Goal: Task Accomplishment & Management: Manage account settings

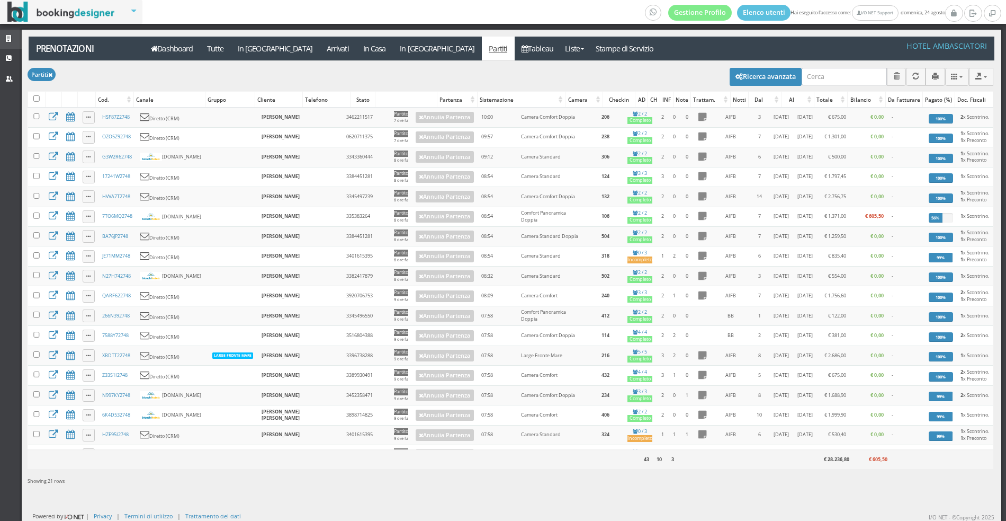
click at [3, 39] on link "Strutture" at bounding box center [11, 39] width 22 height 19
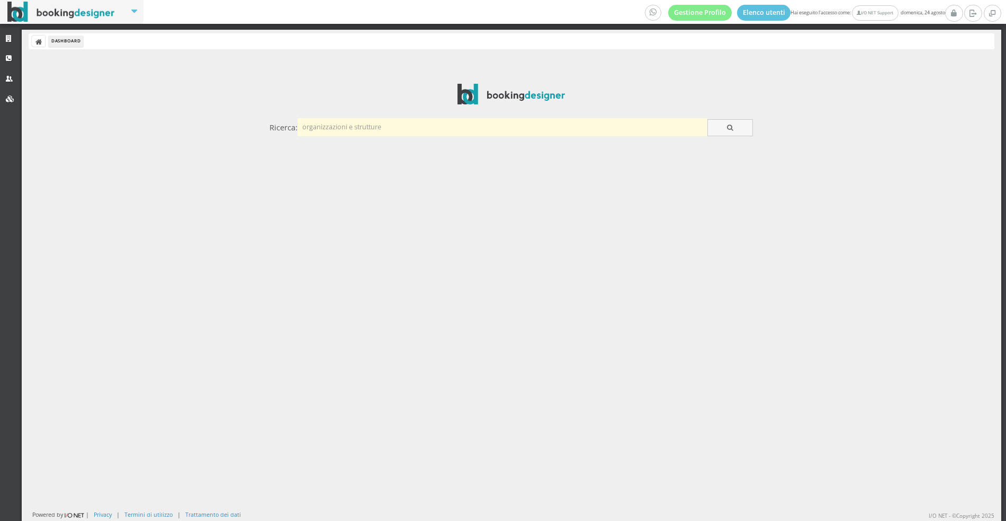
click at [354, 122] on input "text" at bounding box center [503, 126] width 410 height 17
type input "rivamare"
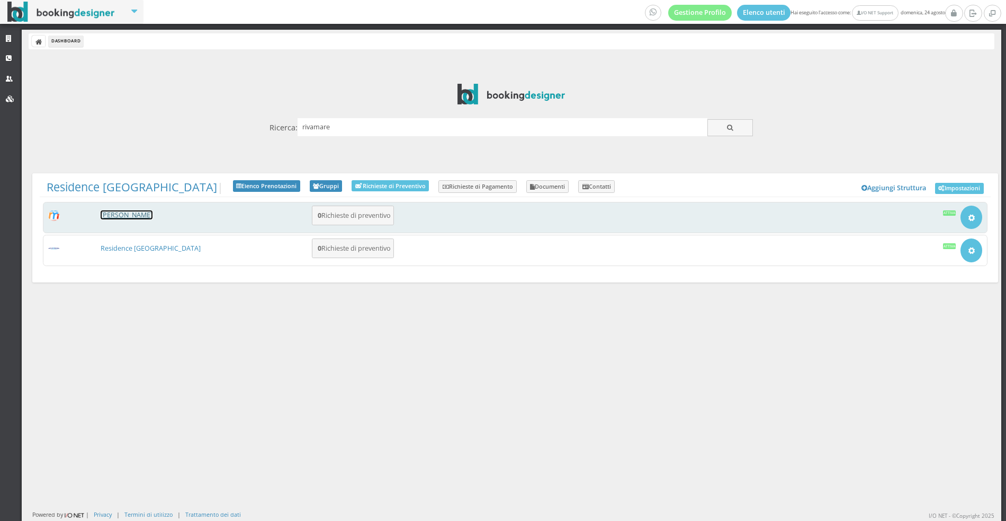
click at [126, 217] on link "[PERSON_NAME]" at bounding box center [127, 214] width 52 height 9
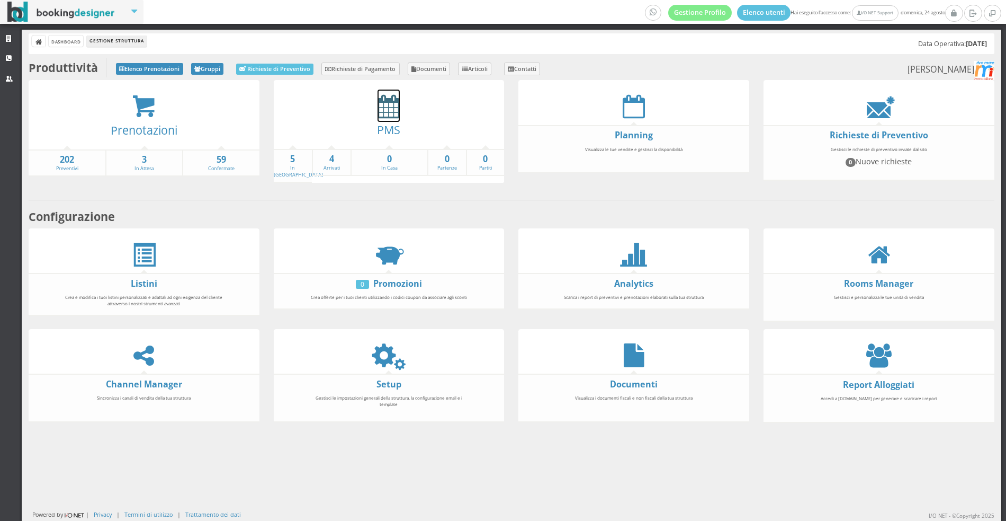
click at [378, 96] on icon at bounding box center [389, 106] width 22 height 24
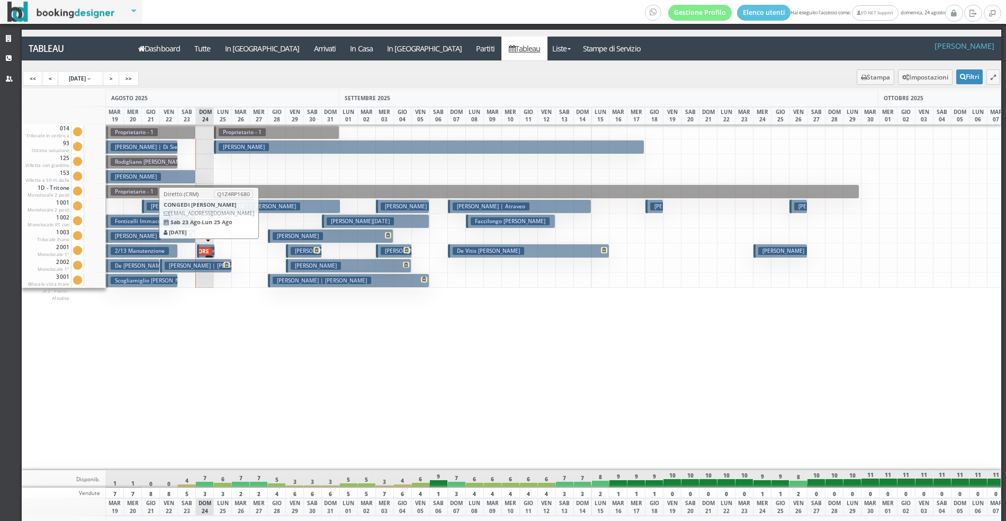
click at [206, 251] on span "ERRORE" at bounding box center [197, 251] width 31 height 8
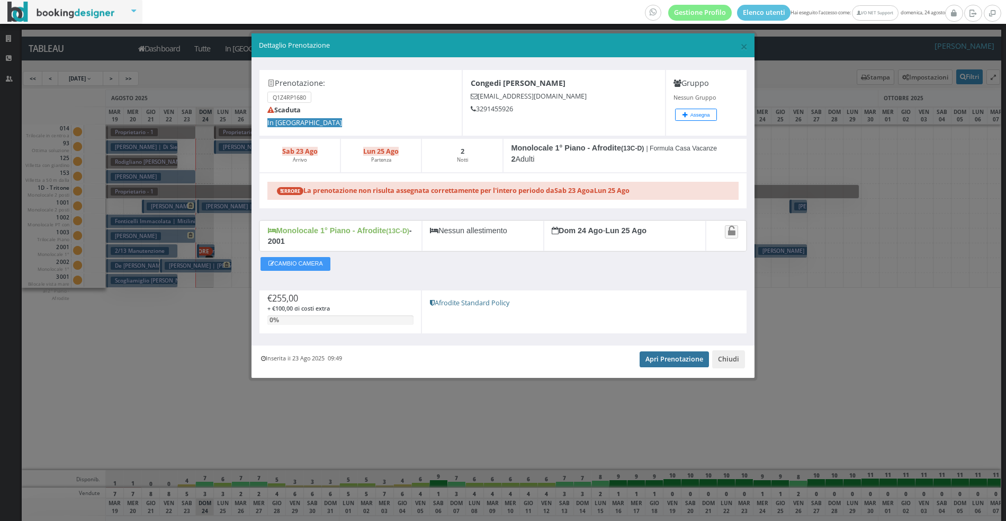
click at [656, 357] on link "Apri Prenotazione" at bounding box center [674, 359] width 69 height 16
click at [745, 44] on span "×" at bounding box center [743, 46] width 7 height 18
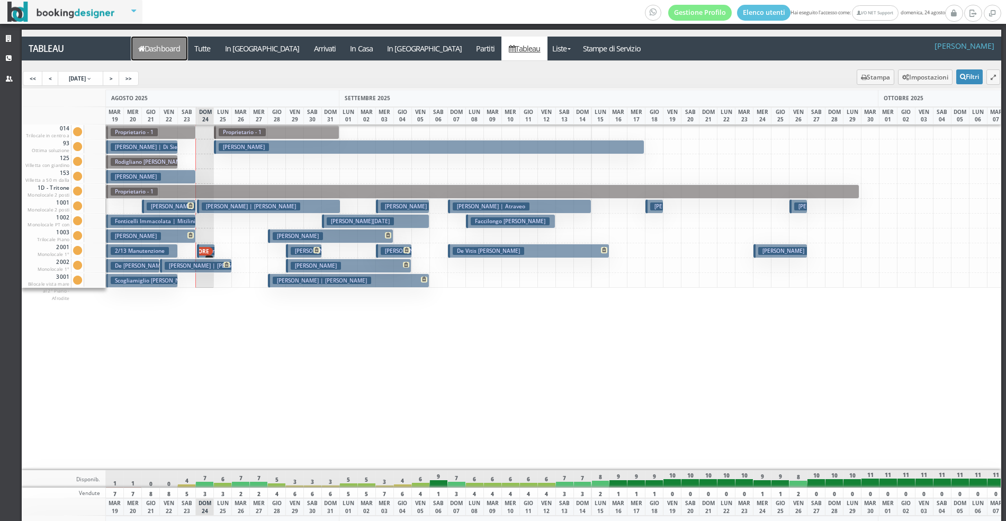
click at [163, 44] on link "Dashboard" at bounding box center [159, 49] width 56 height 24
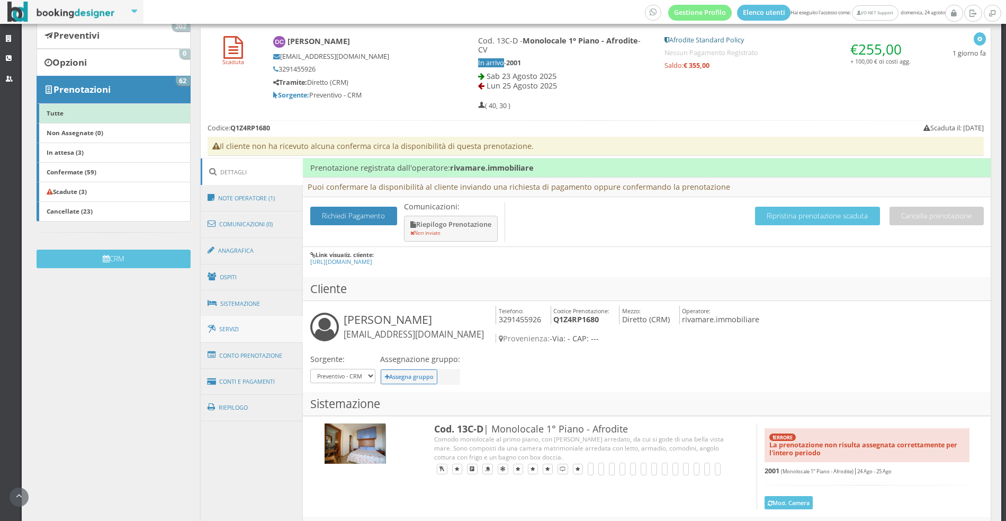
scroll to position [157, 0]
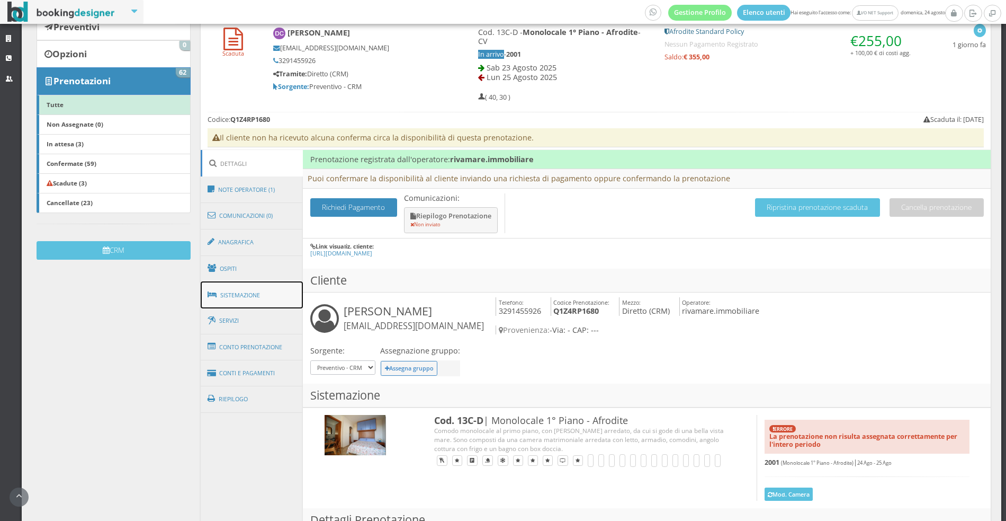
click at [252, 296] on link "Sistemazione" at bounding box center [252, 295] width 103 height 28
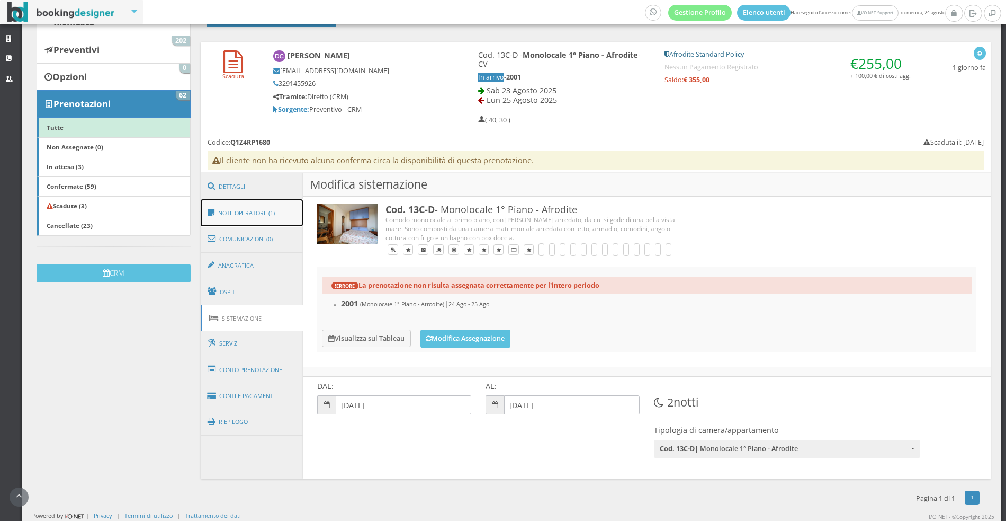
click at [231, 213] on link "Note Operatore (1)" at bounding box center [252, 213] width 103 height 28
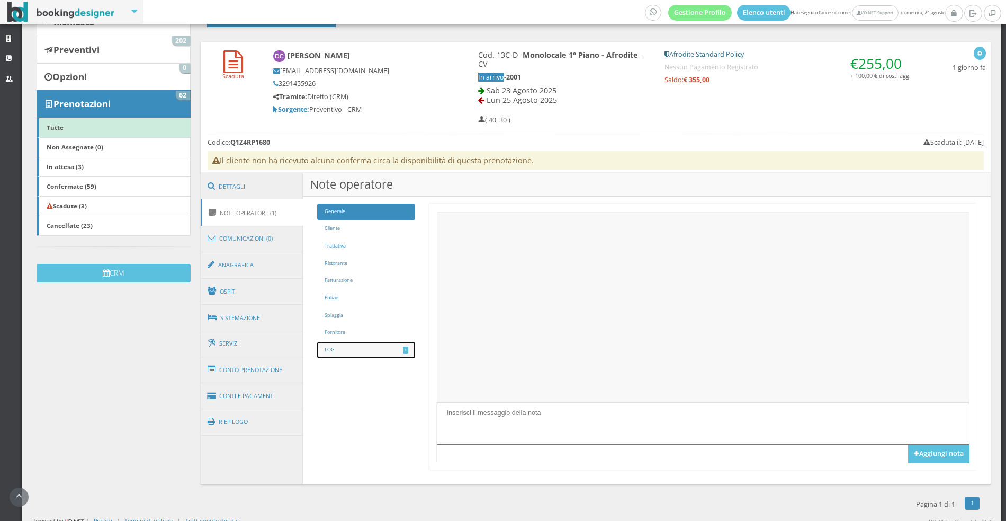
click at [386, 346] on link "LOG 1" at bounding box center [366, 350] width 98 height 16
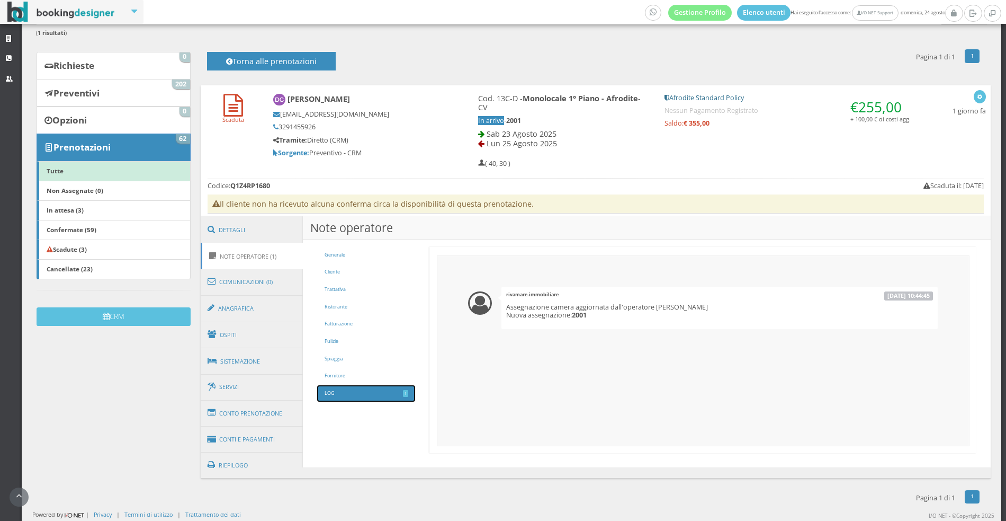
scroll to position [84, 0]
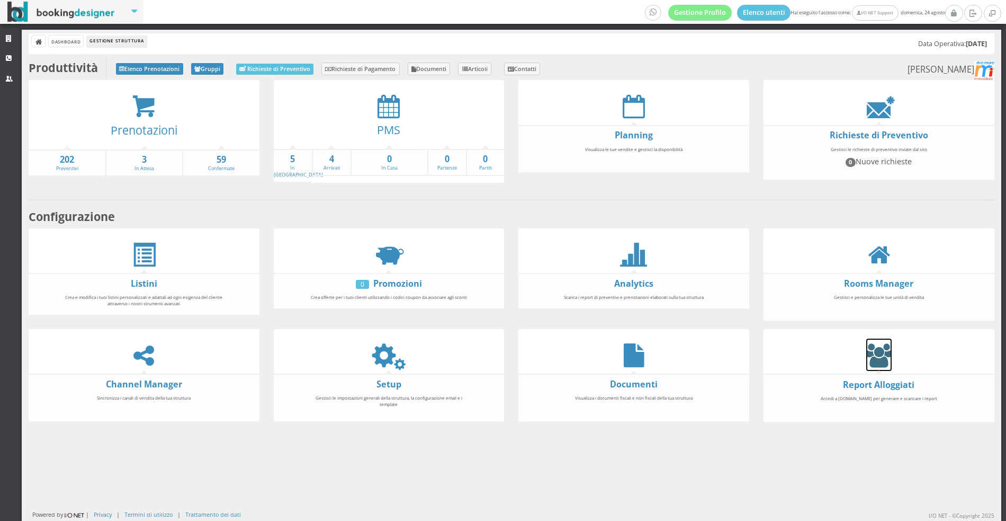
click at [878, 343] on icon at bounding box center [879, 355] width 25 height 24
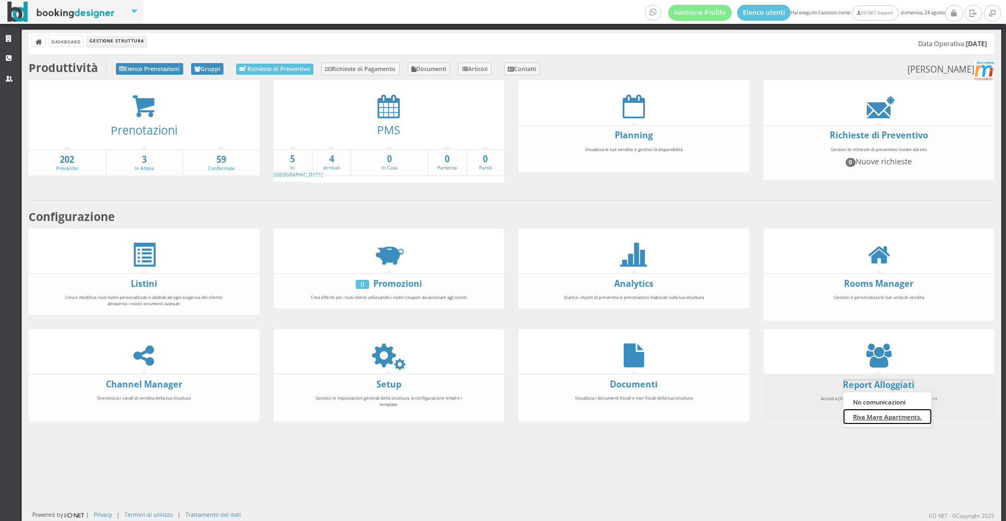
click at [880, 409] on link "Riva Mare Apartments." at bounding box center [888, 416] width 88 height 15
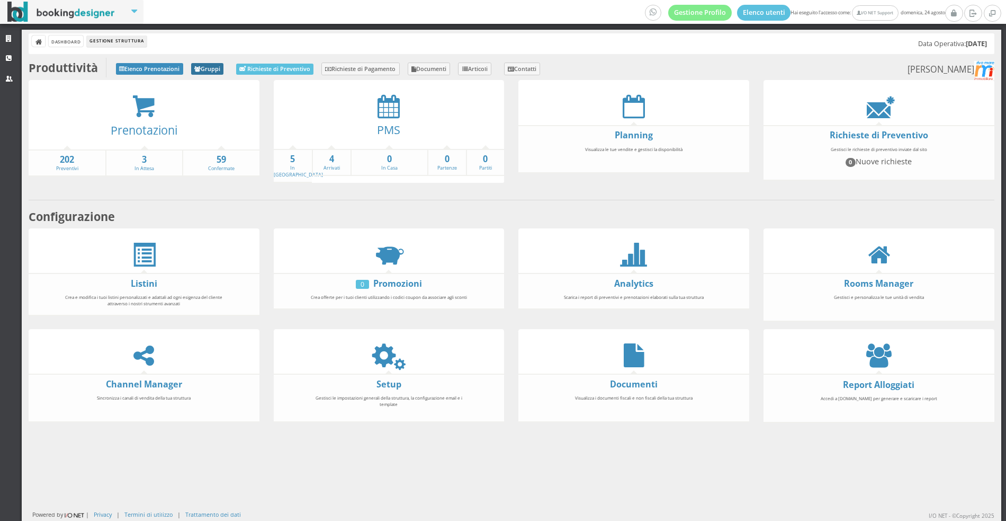
click at [200, 71] on icon at bounding box center [197, 70] width 6 height 6
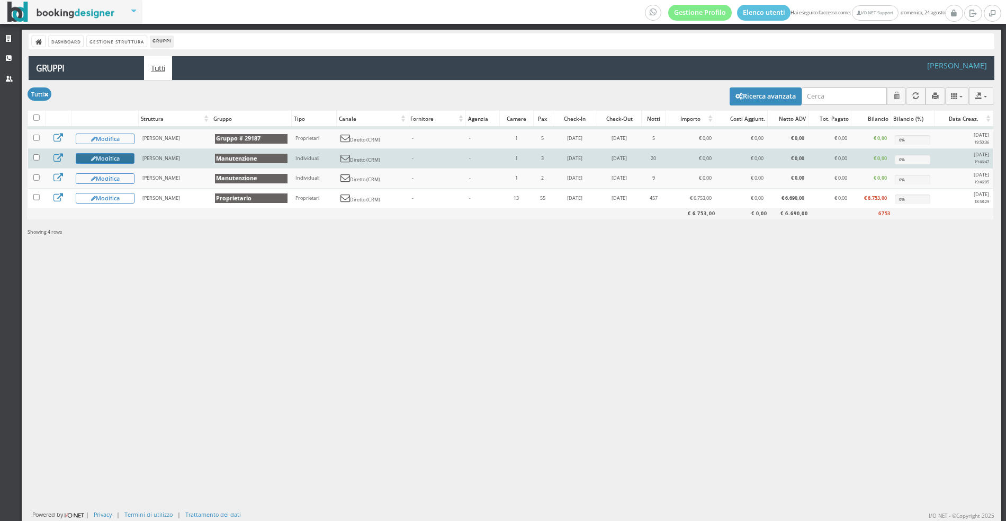
click at [122, 157] on button "Modifica" at bounding box center [105, 158] width 59 height 11
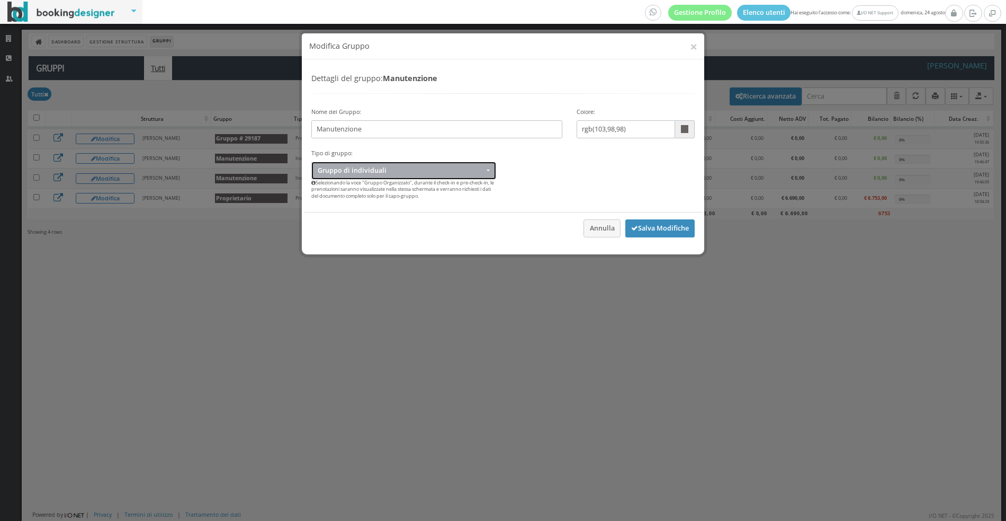
click at [372, 174] on button "Gruppo di individuali" at bounding box center [403, 170] width 185 height 17
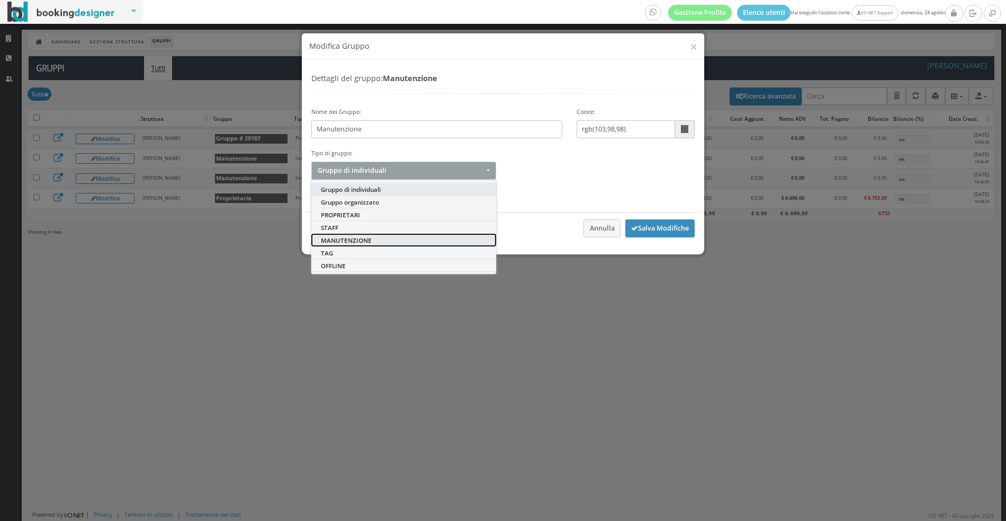
click at [365, 243] on link "MANUTENZIONE" at bounding box center [403, 240] width 185 height 13
select select "man"
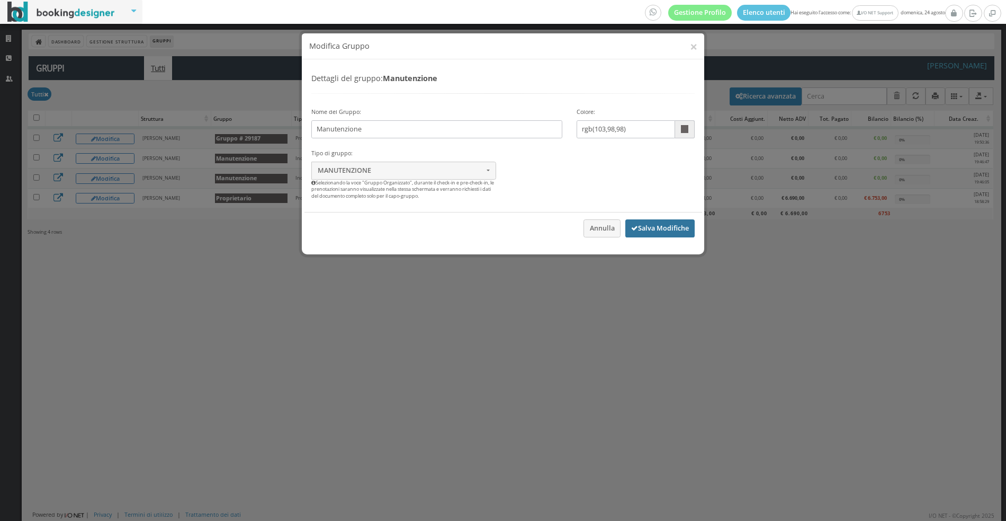
click at [652, 222] on button "Salva Modifiche" at bounding box center [660, 228] width 69 height 18
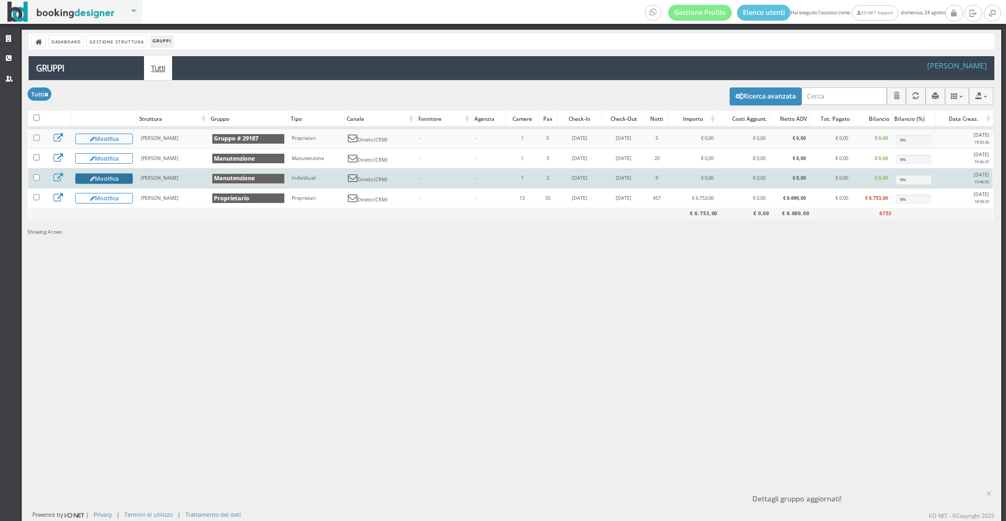
click at [101, 181] on button "Modifica" at bounding box center [104, 178] width 58 height 11
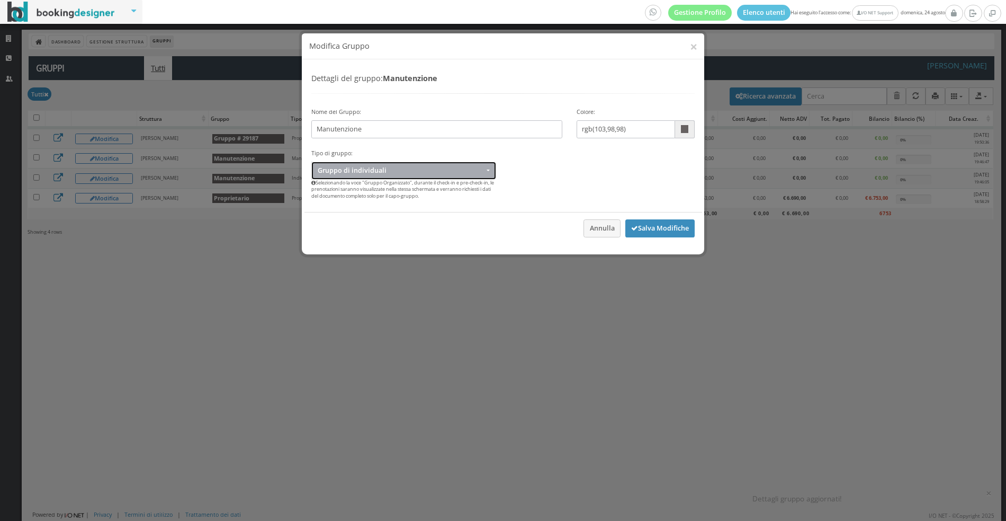
click at [371, 166] on span "Gruppo di individuali" at bounding box center [401, 170] width 166 height 8
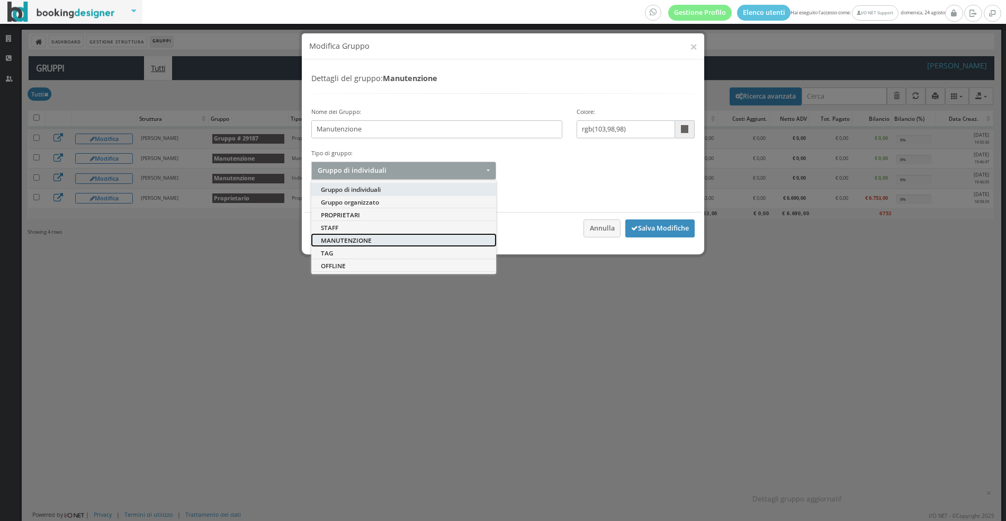
click at [364, 238] on span "MANUTENZIONE" at bounding box center [346, 239] width 51 height 7
select select "man"
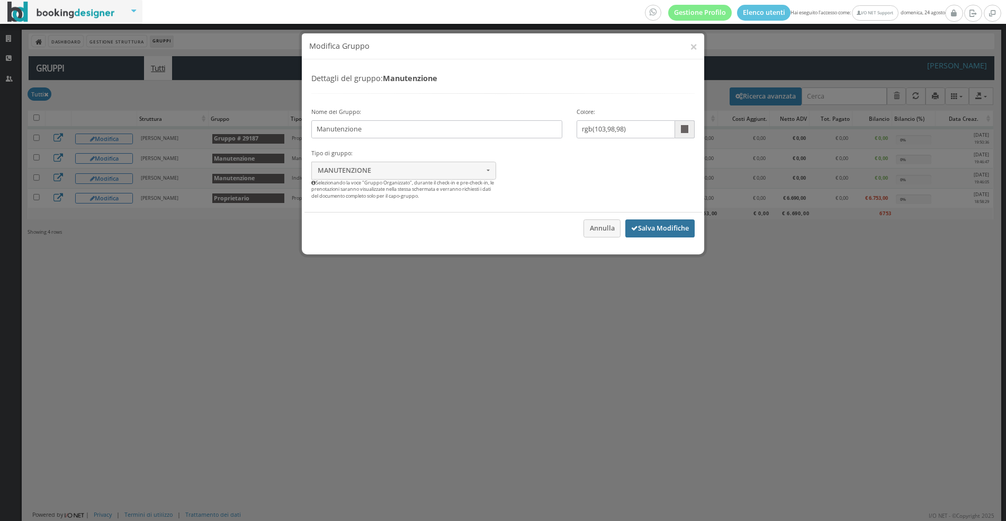
click at [655, 233] on button "Salva Modifiche" at bounding box center [660, 228] width 69 height 18
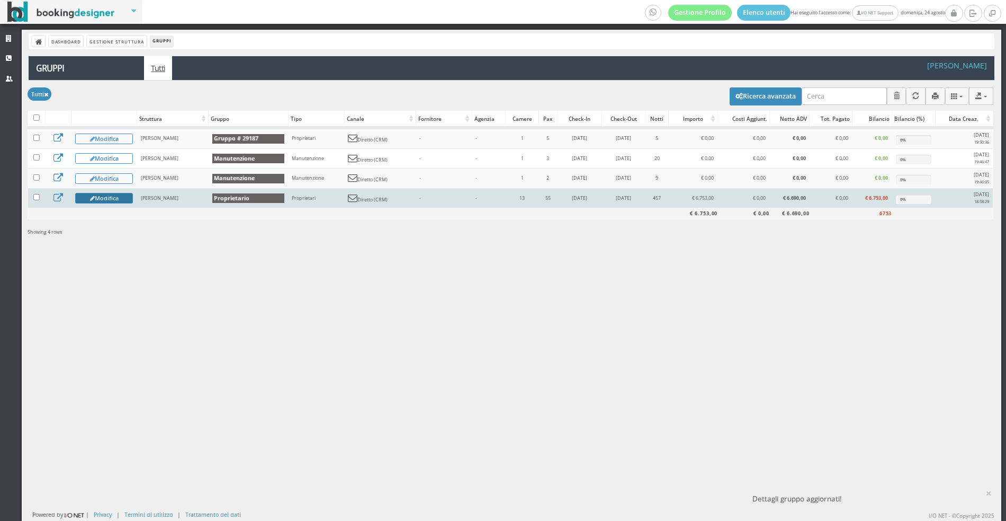
click at [130, 195] on button "Modifica" at bounding box center [104, 198] width 58 height 11
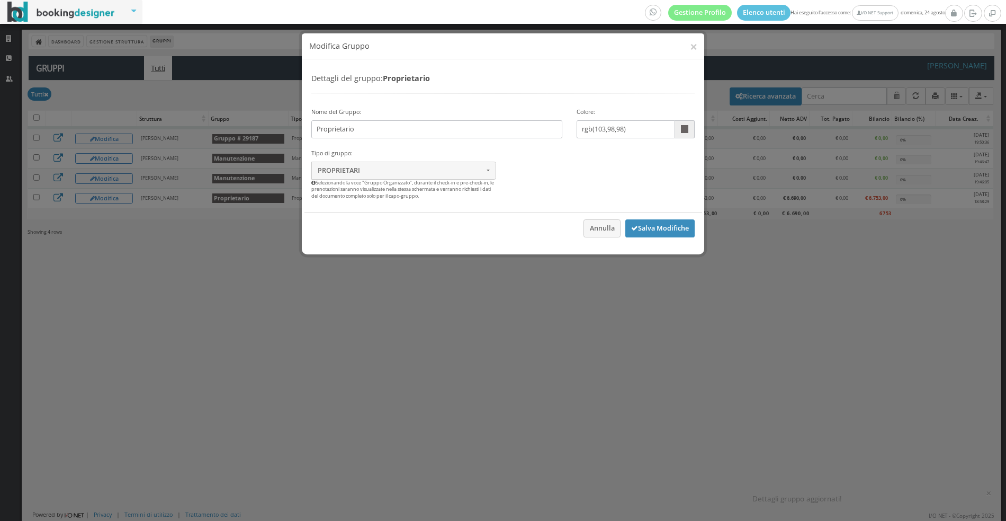
click at [173, 371] on div "× Modifica Gruppo Dettagli del gruppo: Proprietario Nome del Gruppo: Proprietar…" at bounding box center [503, 260] width 1006 height 521
